Goal: Navigation & Orientation: Find specific page/section

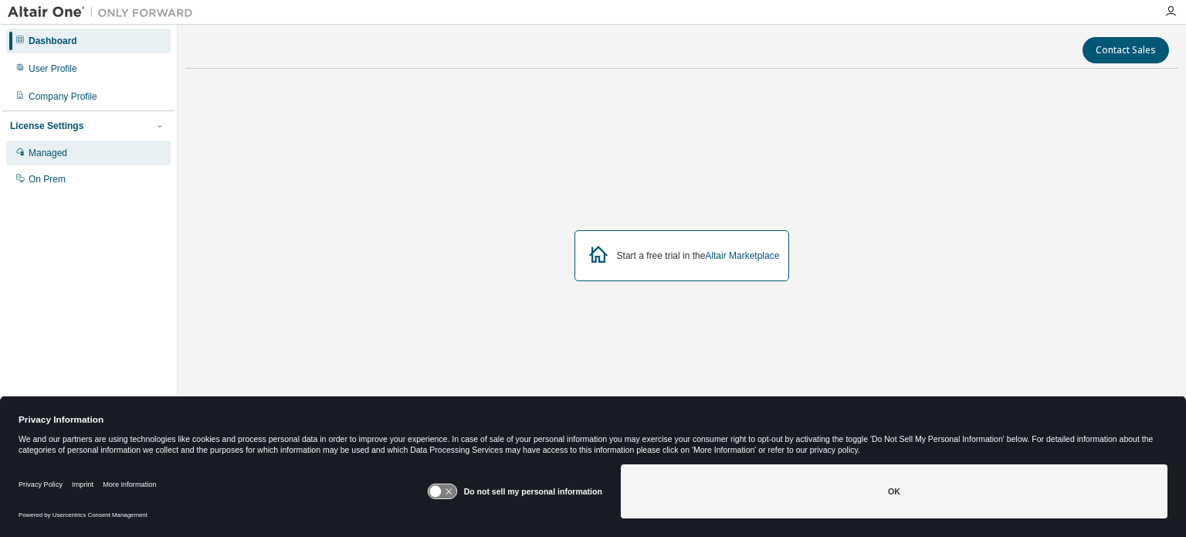
click at [94, 147] on div "Managed" at bounding box center [88, 153] width 164 height 25
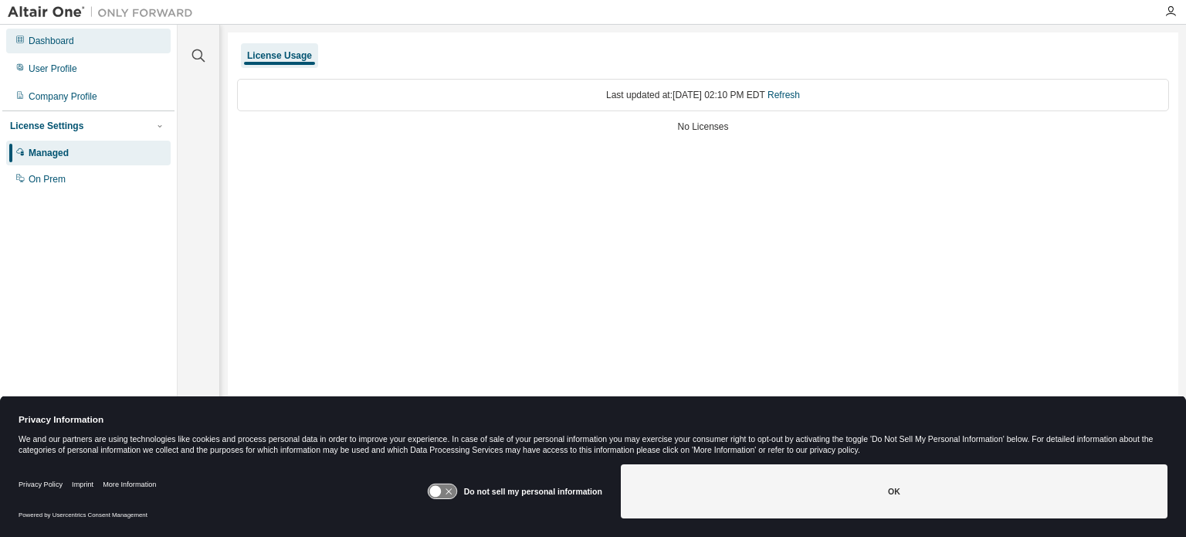
click at [80, 49] on div "Dashboard" at bounding box center [88, 41] width 164 height 25
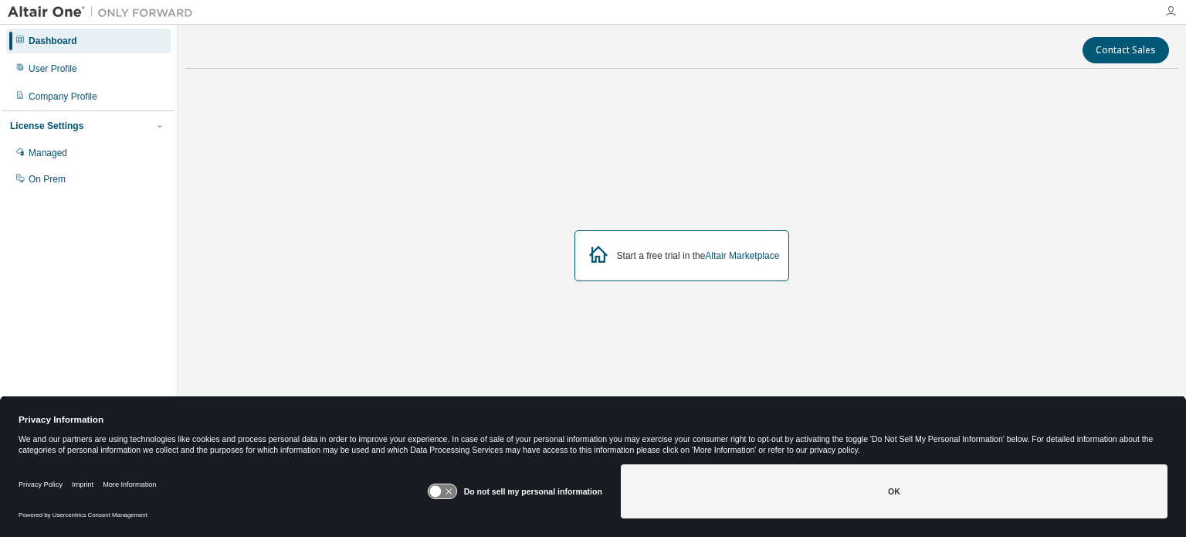
click at [1165, 6] on icon "button" at bounding box center [1170, 11] width 12 height 12
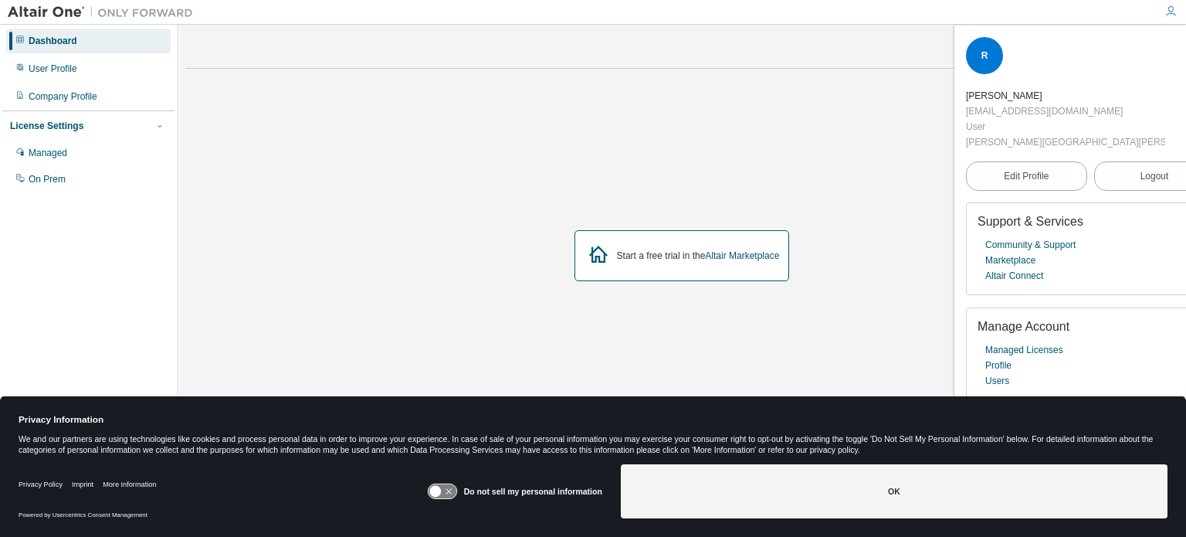
click at [743, 147] on div "Start a free trial in the Altair Marketplace" at bounding box center [681, 255] width 993 height 349
click at [729, 256] on link "Altair Marketplace" at bounding box center [742, 255] width 74 height 11
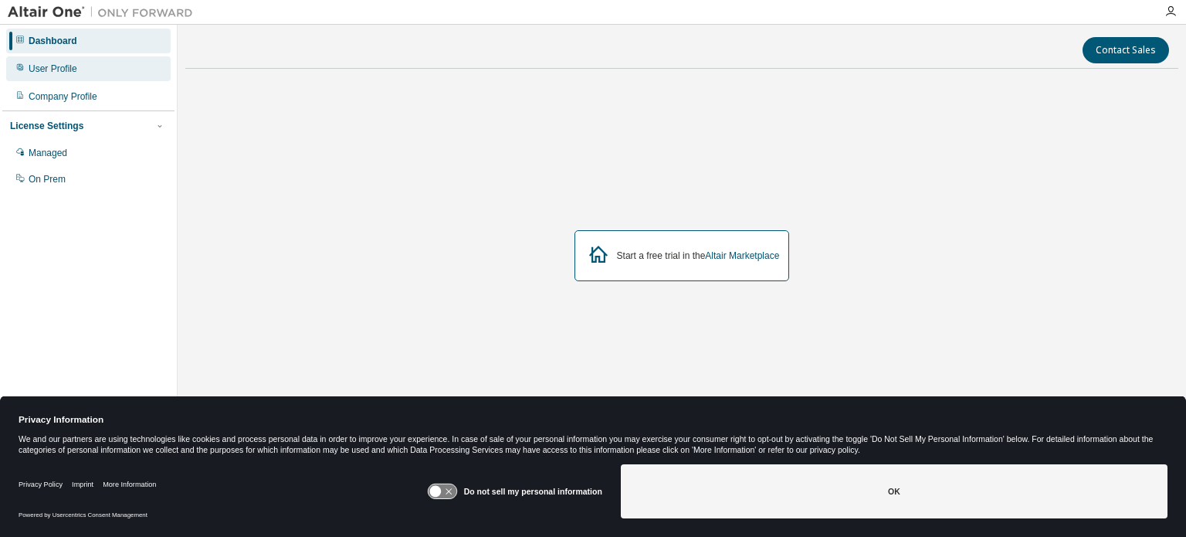
click at [72, 68] on div "User Profile" at bounding box center [53, 69] width 49 height 12
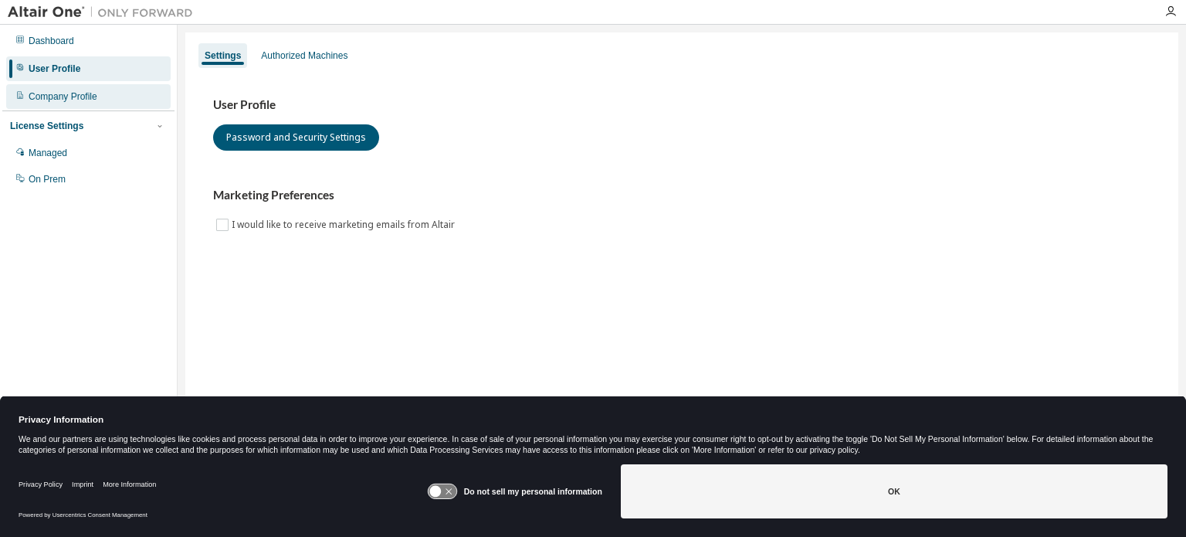
click at [72, 101] on div "Company Profile" at bounding box center [63, 96] width 69 height 12
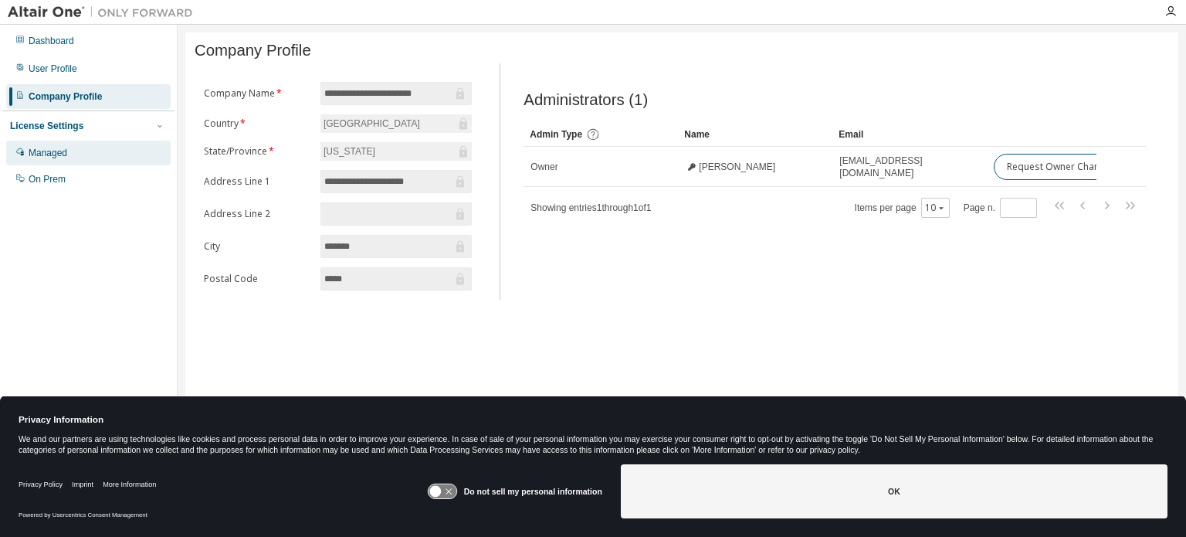
click at [61, 152] on div "Managed" at bounding box center [48, 153] width 39 height 12
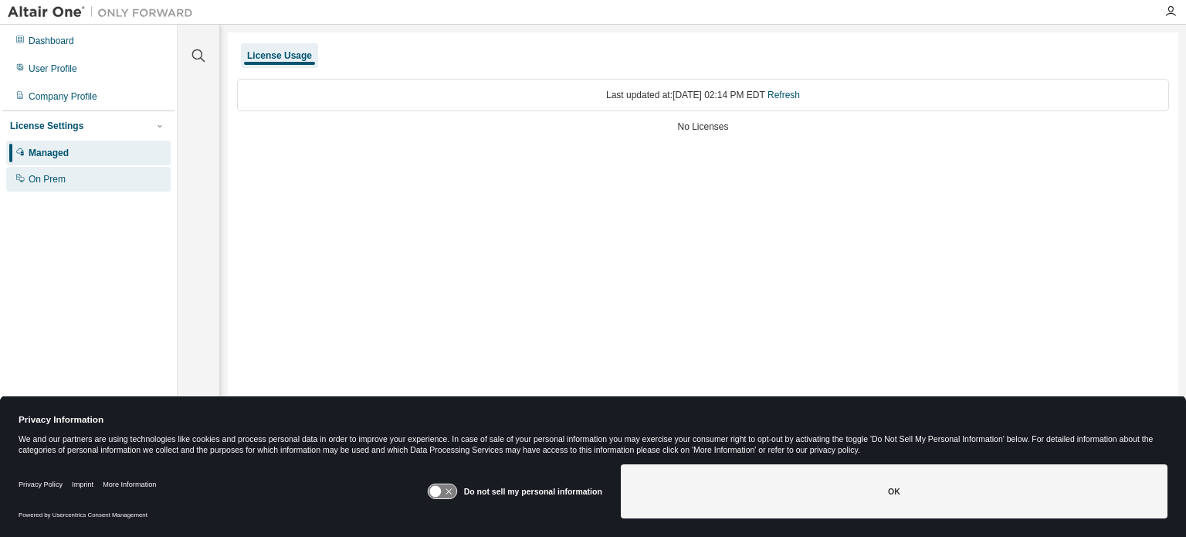
click at [77, 185] on div "On Prem" at bounding box center [88, 179] width 164 height 25
